Goal: Book appointment/travel/reservation

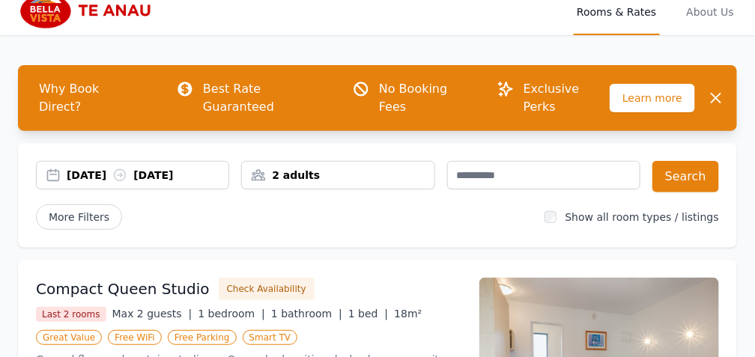
scroll to position [49, 0]
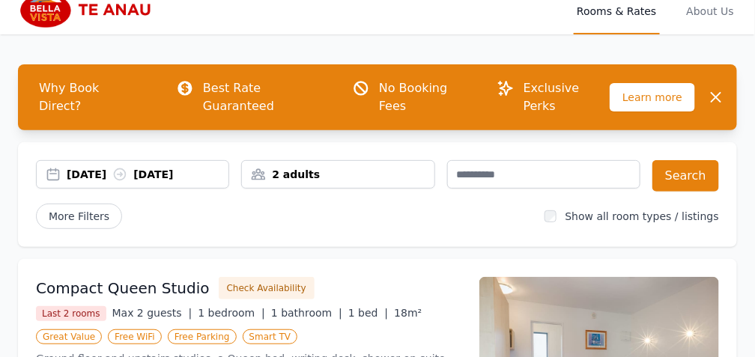
click at [129, 167] on div "[DATE] [DATE]" at bounding box center [148, 174] width 162 height 15
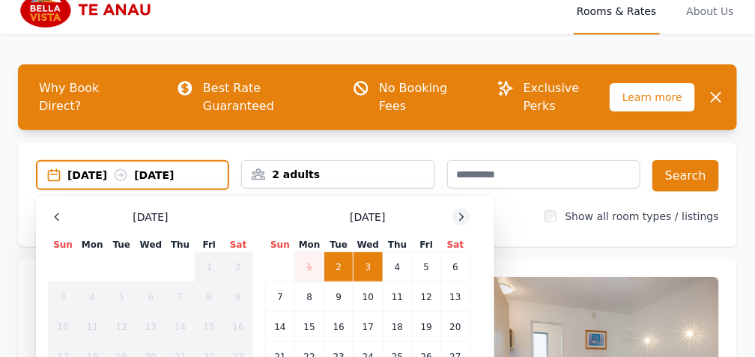
click at [463, 211] on icon at bounding box center [462, 217] width 12 height 12
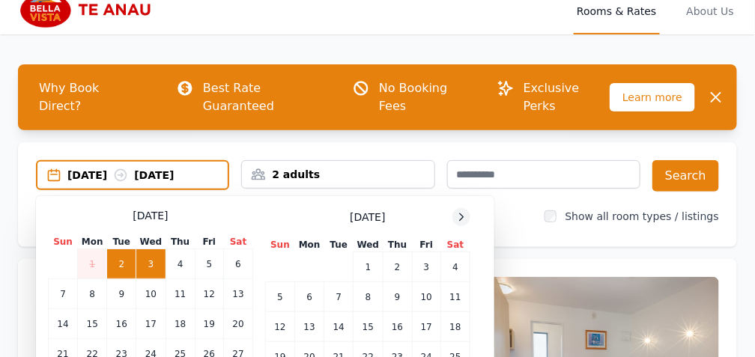
click at [463, 211] on icon at bounding box center [462, 217] width 12 height 12
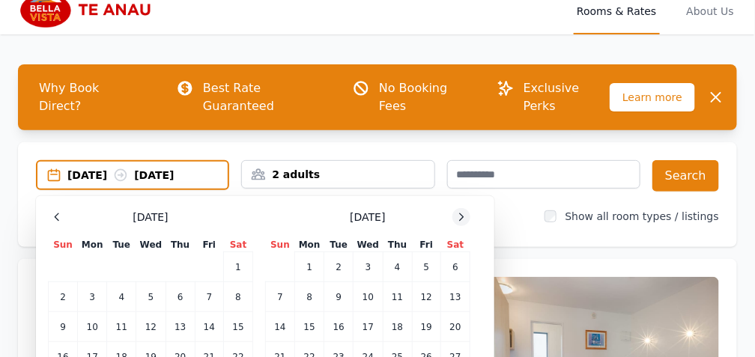
click at [463, 211] on icon at bounding box center [462, 217] width 12 height 12
click at [390, 282] on td "12" at bounding box center [397, 297] width 29 height 30
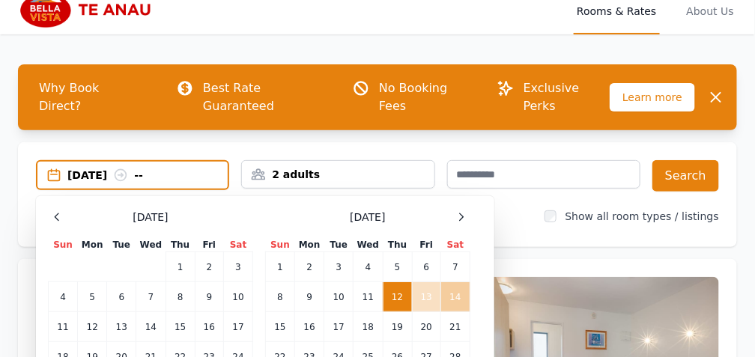
click at [446, 282] on td "14" at bounding box center [455, 297] width 29 height 30
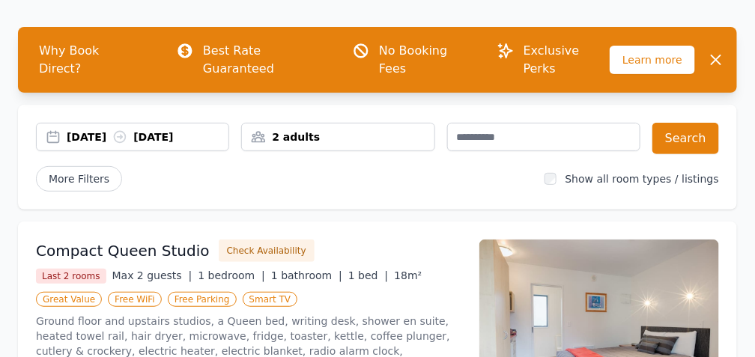
scroll to position [116, 0]
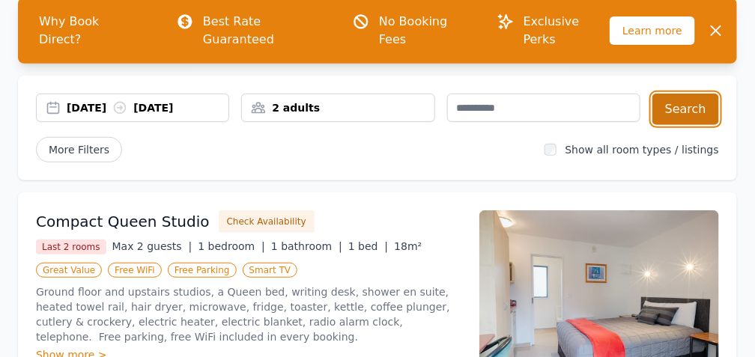
click at [677, 94] on button "Search" at bounding box center [686, 109] width 67 height 31
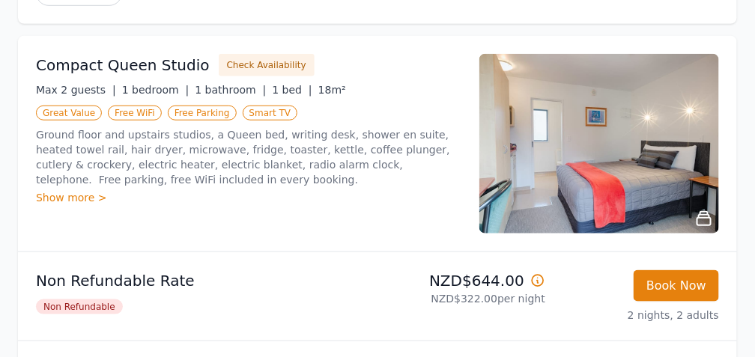
scroll to position [282, 0]
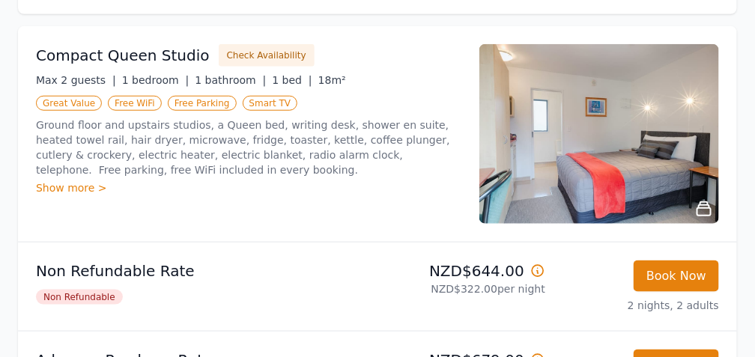
click at [544, 168] on img at bounding box center [599, 134] width 240 height 180
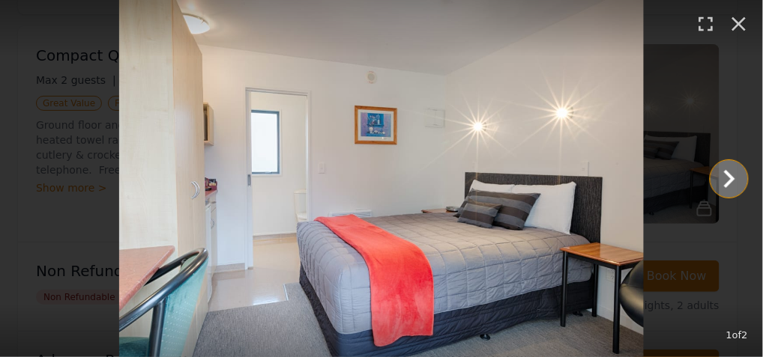
click at [730, 179] on icon "Show slide 2 of 2" at bounding box center [729, 179] width 36 height 36
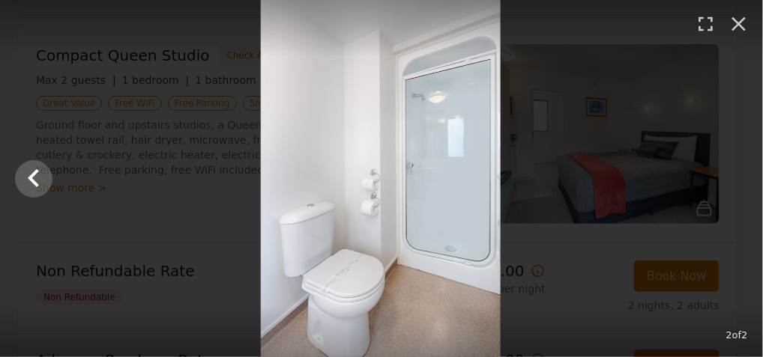
click at [730, 179] on div at bounding box center [380, 178] width 763 height 357
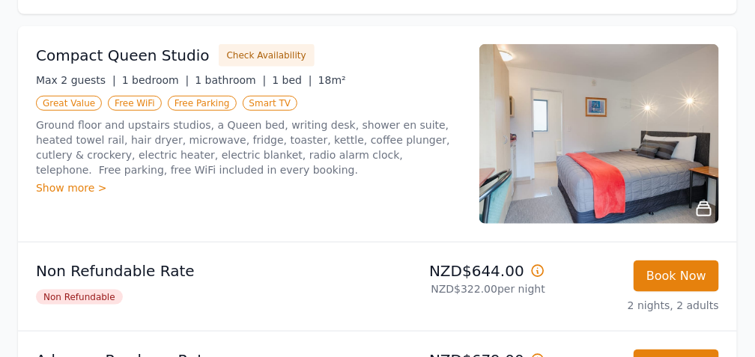
click at [707, 173] on img at bounding box center [599, 134] width 240 height 180
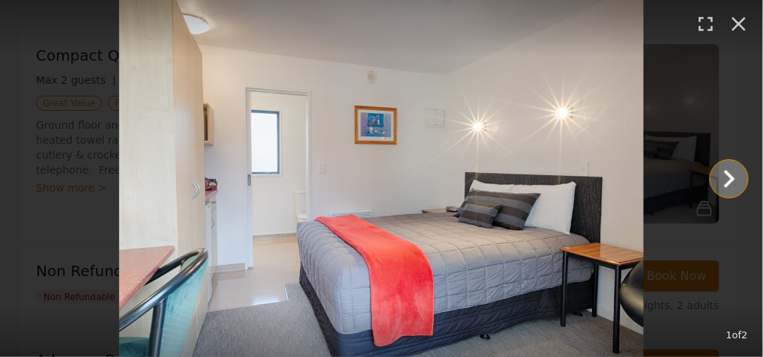
click at [714, 178] on icon "Show slide 2 of 2" at bounding box center [729, 179] width 36 height 36
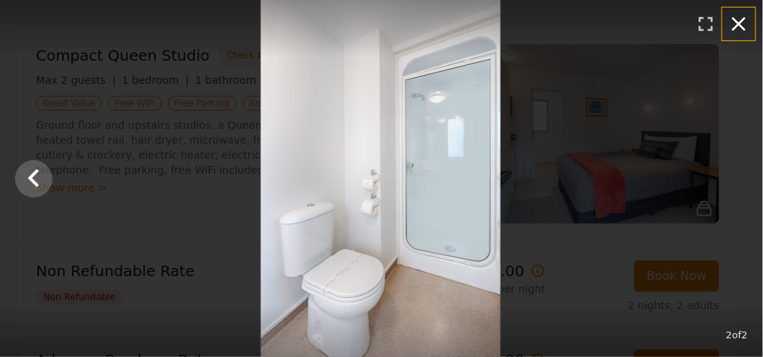
click at [741, 28] on icon "button" at bounding box center [739, 24] width 24 height 24
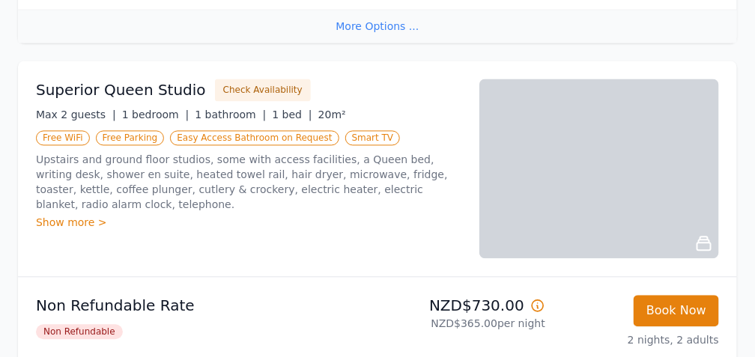
scroll to position [732, 0]
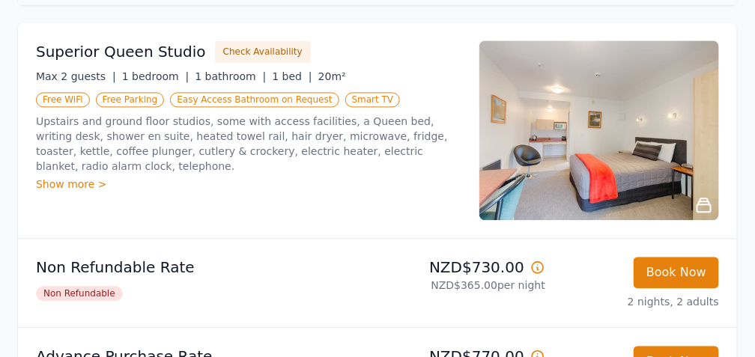
click at [624, 160] on img at bounding box center [599, 130] width 240 height 180
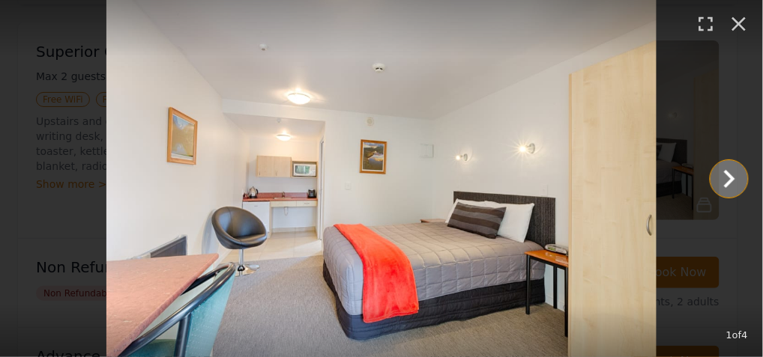
click at [733, 182] on icon "Show slide 2 of 4" at bounding box center [729, 179] width 36 height 36
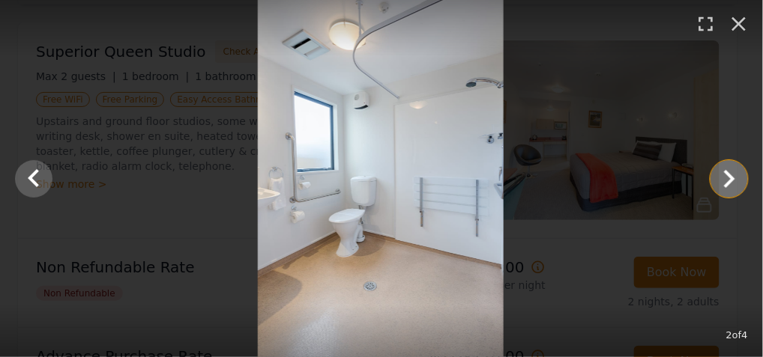
click at [739, 169] on icon "Show slide 3 of 4" at bounding box center [729, 179] width 36 height 36
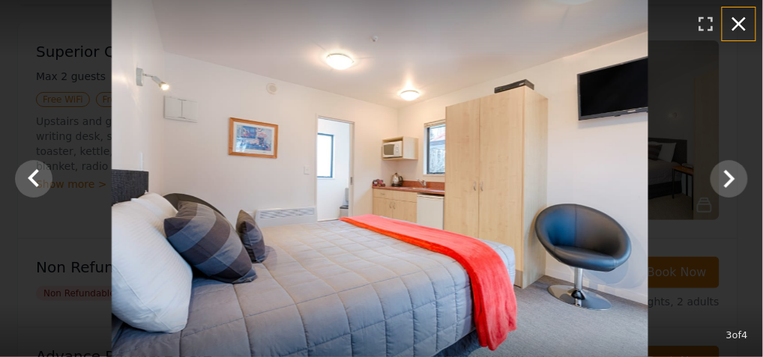
click at [731, 20] on icon "button" at bounding box center [739, 24] width 24 height 24
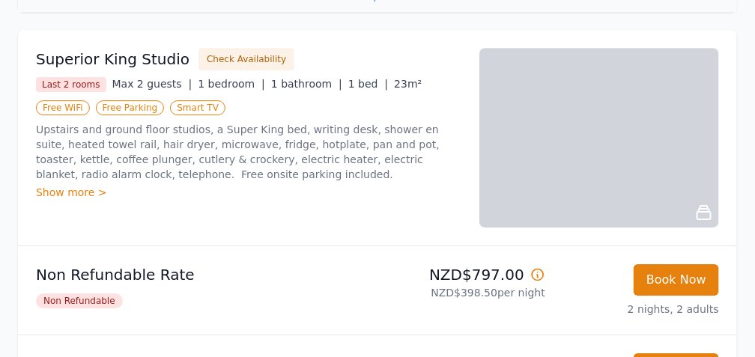
scroll to position [1165, 0]
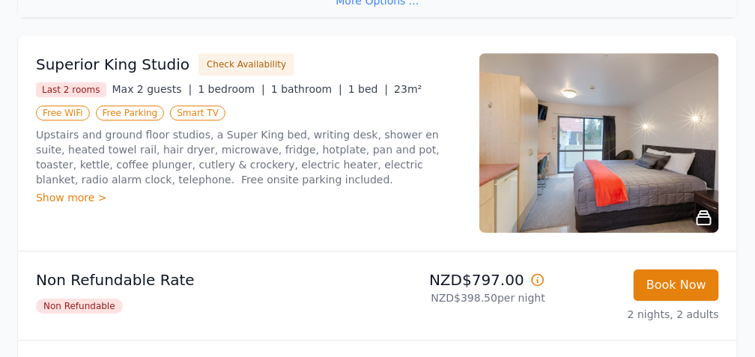
click at [620, 181] on img at bounding box center [599, 143] width 240 height 180
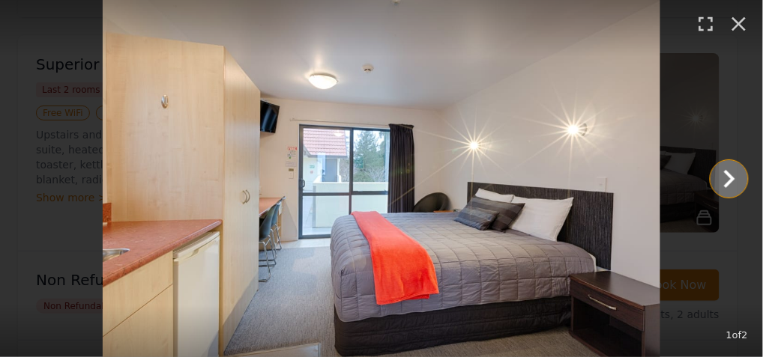
click at [715, 180] on icon "Show slide 2 of 2" at bounding box center [729, 179] width 36 height 36
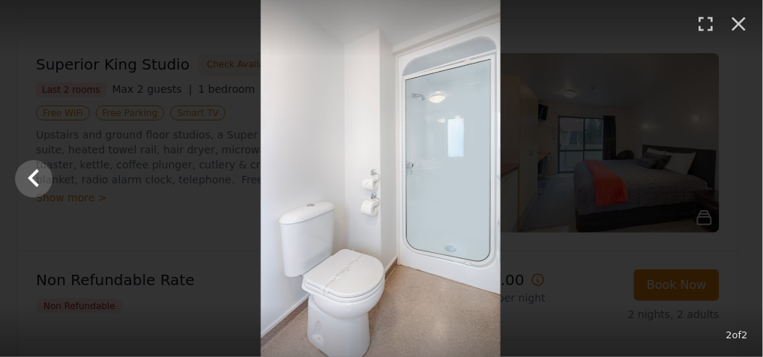
click at [715, 180] on div at bounding box center [380, 178] width 763 height 357
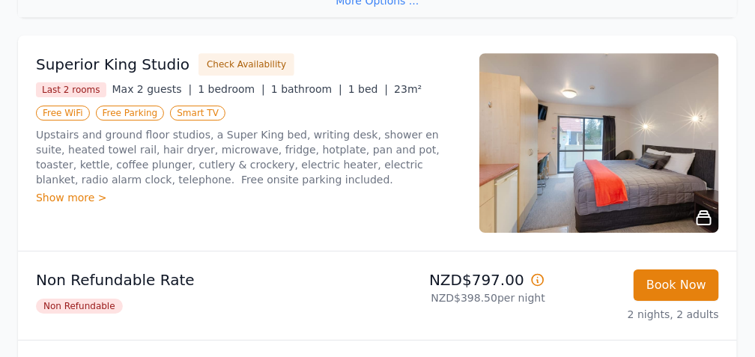
click at [702, 158] on img at bounding box center [599, 143] width 240 height 180
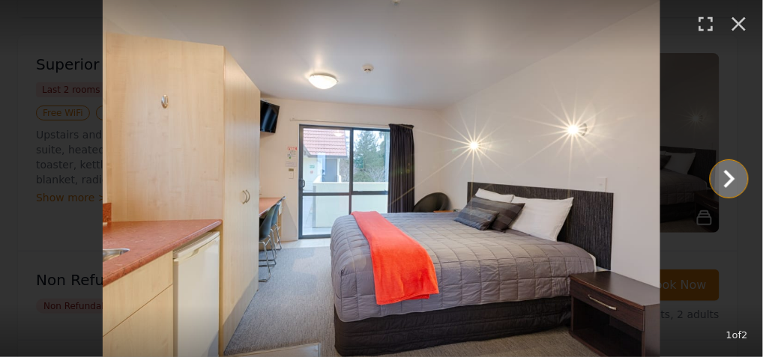
click at [730, 177] on icon "Show slide 2 of 2" at bounding box center [729, 179] width 11 height 18
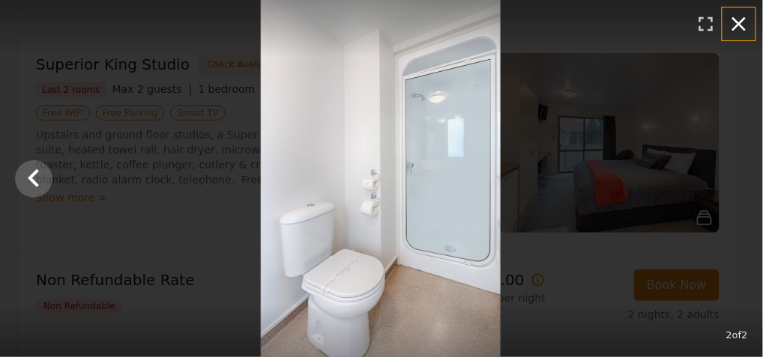
click at [743, 20] on icon "button" at bounding box center [739, 24] width 14 height 14
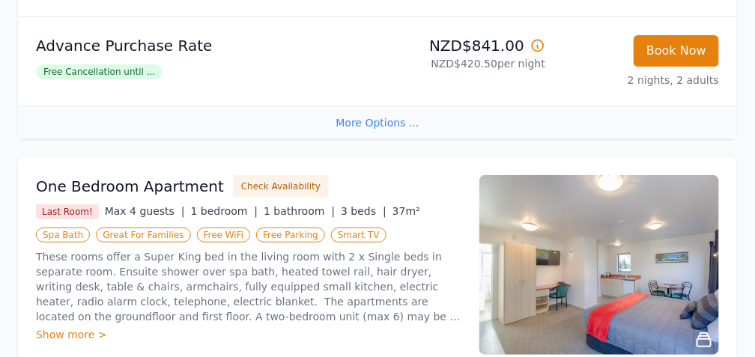
scroll to position [1488, 0]
